Goal: Navigation & Orientation: Find specific page/section

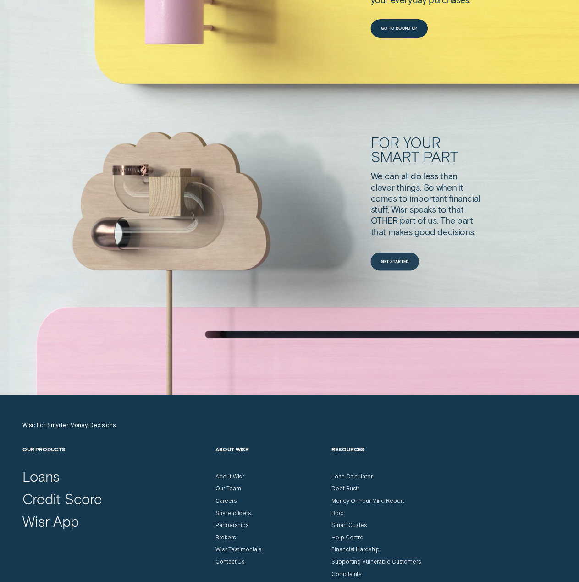
scroll to position [2657, 0]
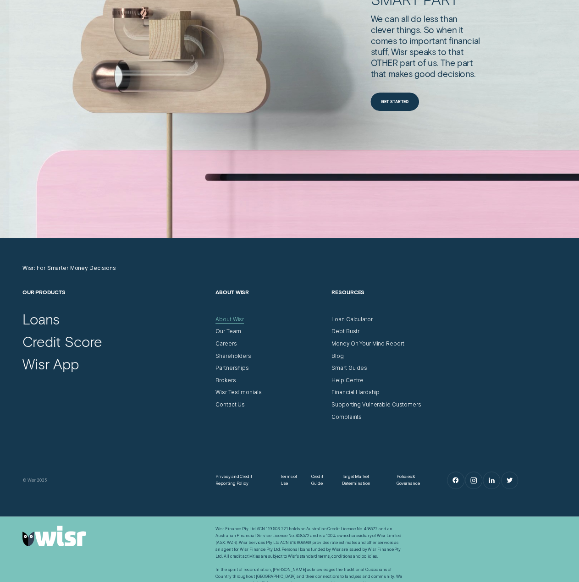
click at [235, 317] on div "About Wisr" at bounding box center [229, 319] width 28 height 7
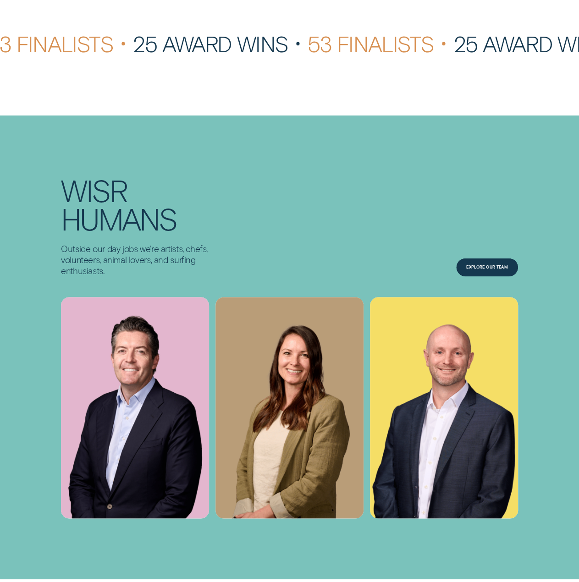
scroll to position [2337, 0]
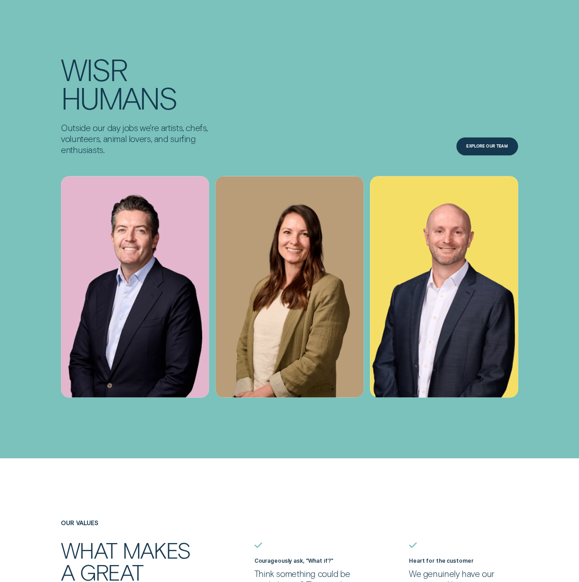
click at [468, 144] on div "Outside our day jobs we’re artists, chefs, volunteers, animal lovers, and surfi…" at bounding box center [289, 138] width 541 height 33
click at [471, 151] on div "Explore Our Team" at bounding box center [487, 146] width 62 height 18
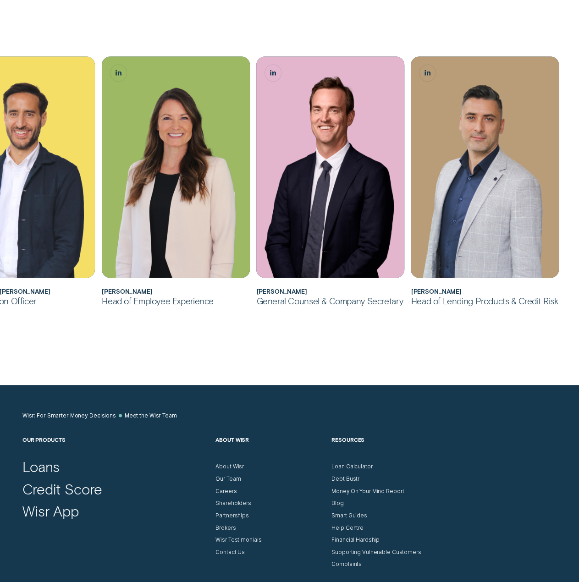
scroll to position [763, 0]
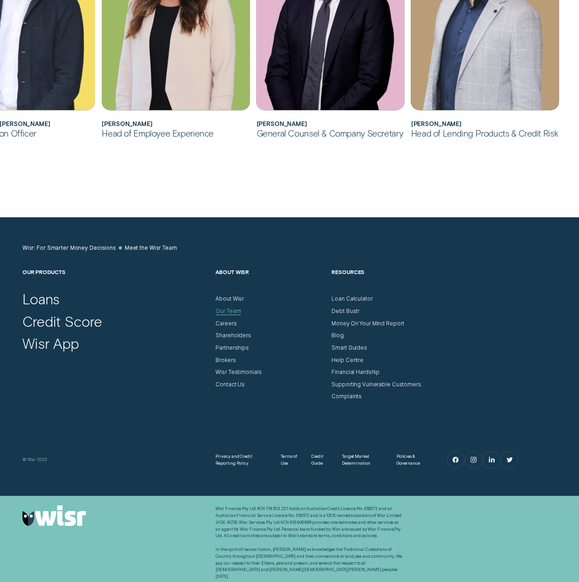
click at [237, 312] on div "Our Team" at bounding box center [227, 310] width 25 height 7
click at [235, 318] on div "Careers" at bounding box center [269, 320] width 109 height 12
click at [233, 321] on div "Careers" at bounding box center [225, 323] width 21 height 7
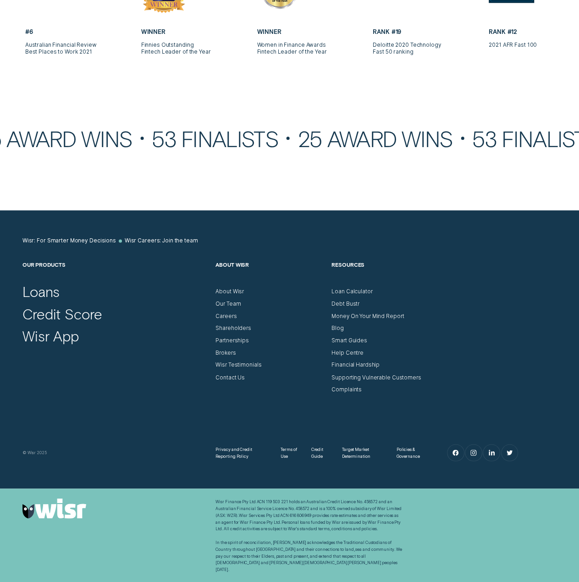
scroll to position [3966, 0]
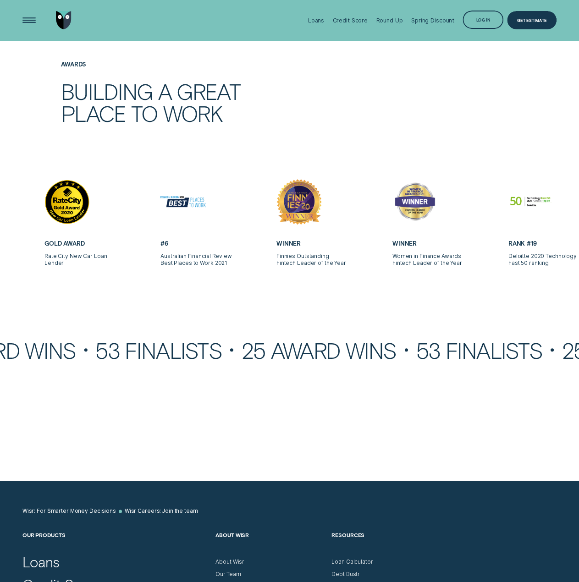
click at [557, 268] on div "Awards Building a great place to work Winner WeMoney Best Mobile Experience 202…" at bounding box center [289, 211] width 579 height 422
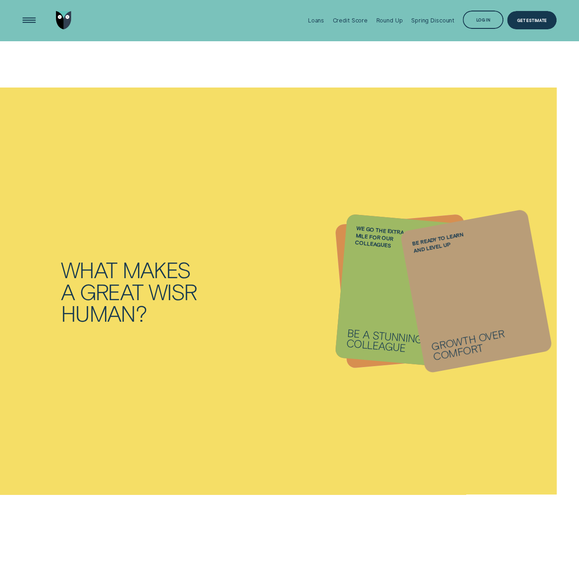
scroll to position [1309, 0]
